Goal: Complete application form

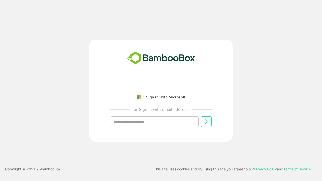
type input "**********"
click at [206, 122] on icon at bounding box center [206, 122] width 6 height 6
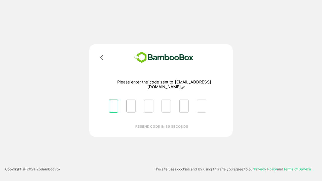
type input "*"
